Goal: Information Seeking & Learning: Compare options

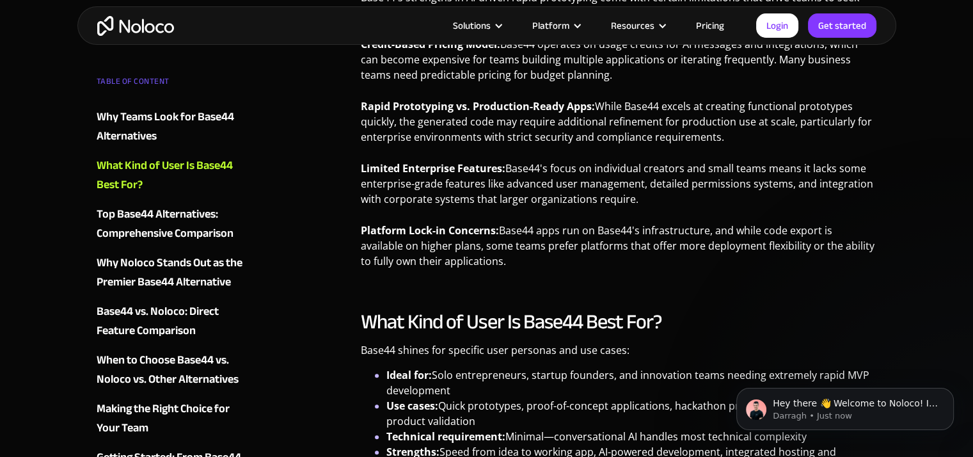
scroll to position [1408, 0]
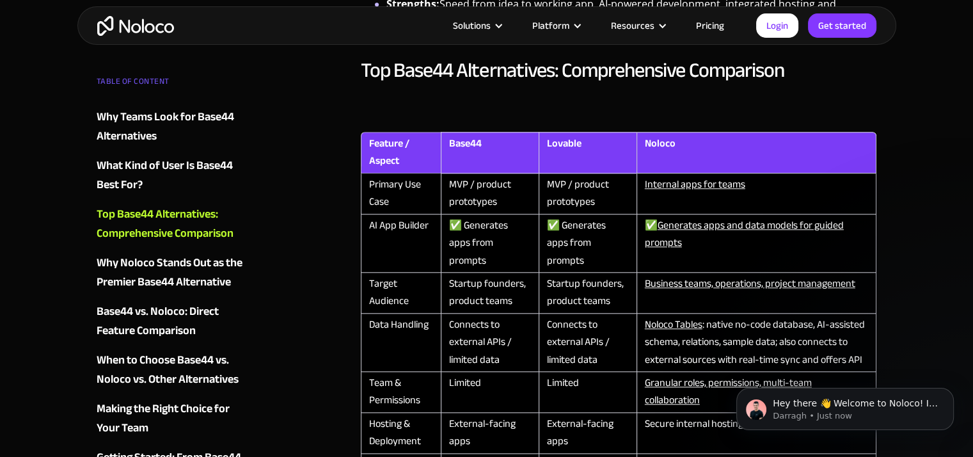
click at [689, 158] on th "Noloco" at bounding box center [757, 153] width 241 height 42
click at [733, 249] on td "✅ Generates apps and data models for guided prompts" at bounding box center [757, 243] width 241 height 58
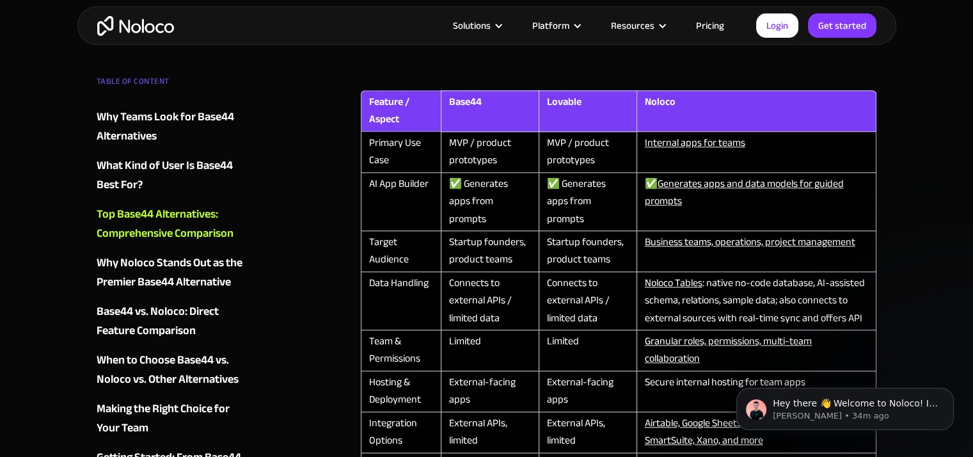
scroll to position [1344, 0]
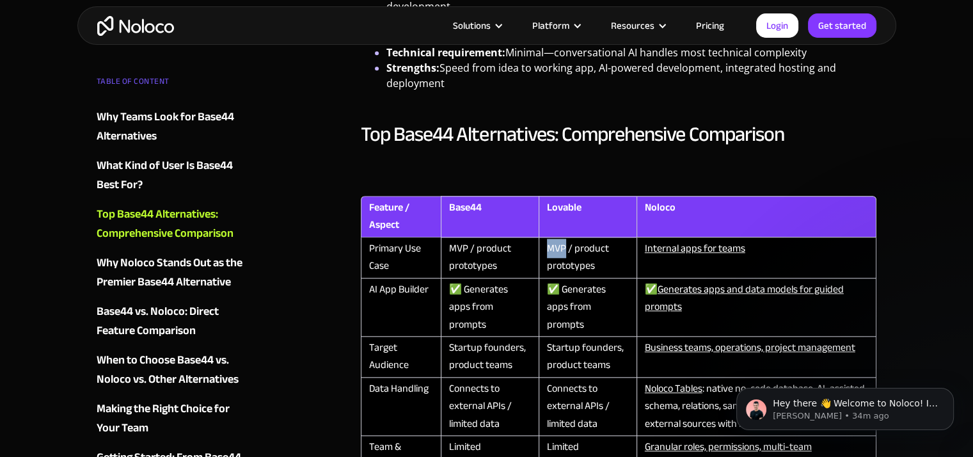
drag, startPoint x: 547, startPoint y: 246, endPoint x: 565, endPoint y: 246, distance: 17.9
click at [565, 246] on td "MVP / product prototypes" at bounding box center [588, 257] width 98 height 41
copy td "MVP"
click at [875, 134] on h2 "Top Base44 Alternatives: Comprehensive Comparison" at bounding box center [619, 135] width 516 height 26
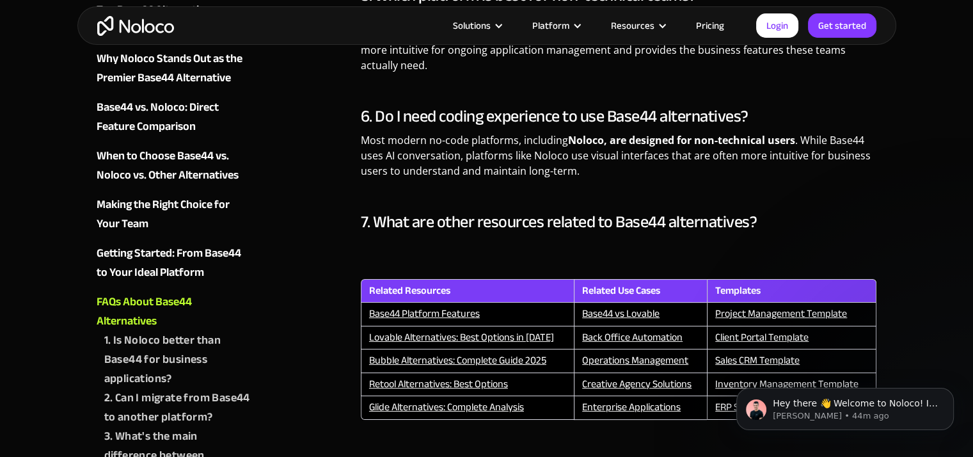
scroll to position [5375, 0]
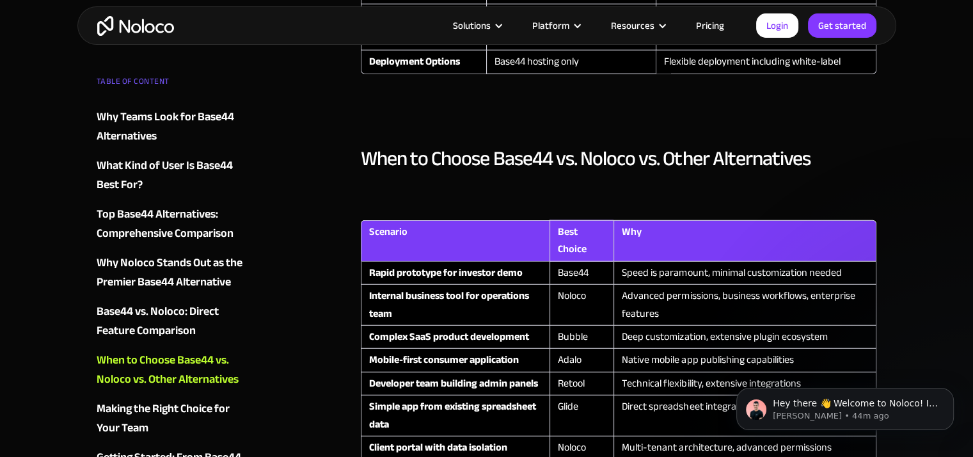
scroll to position [3200, 0]
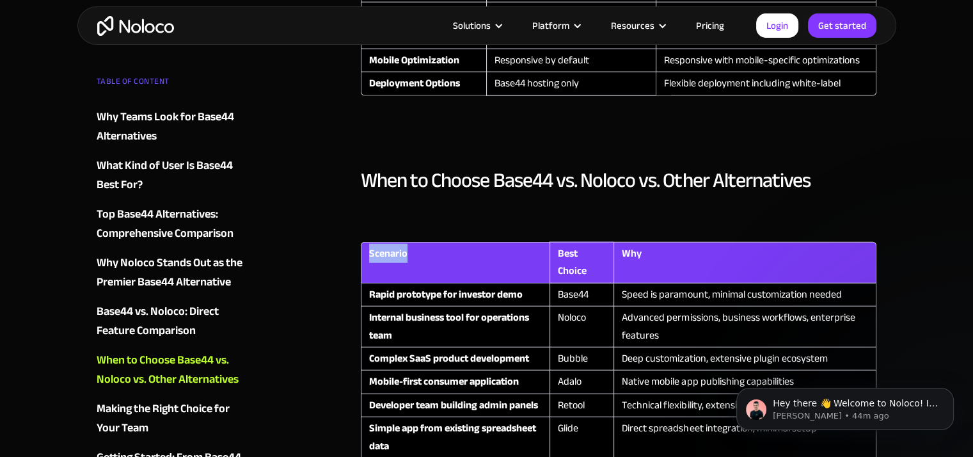
drag, startPoint x: 422, startPoint y: 233, endPoint x: 367, endPoint y: 237, distance: 55.8
click at [367, 242] on th "Scenario" at bounding box center [455, 263] width 189 height 42
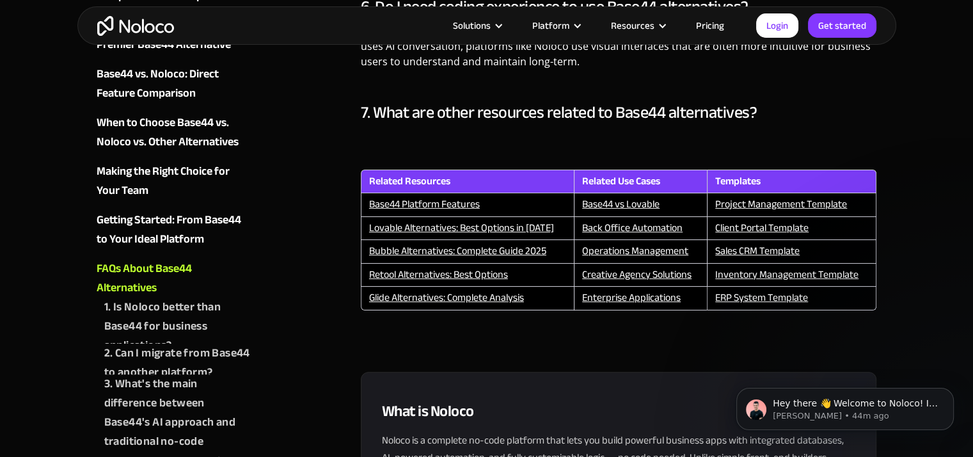
scroll to position [4991, 0]
